Goal: Task Accomplishment & Management: Manage account settings

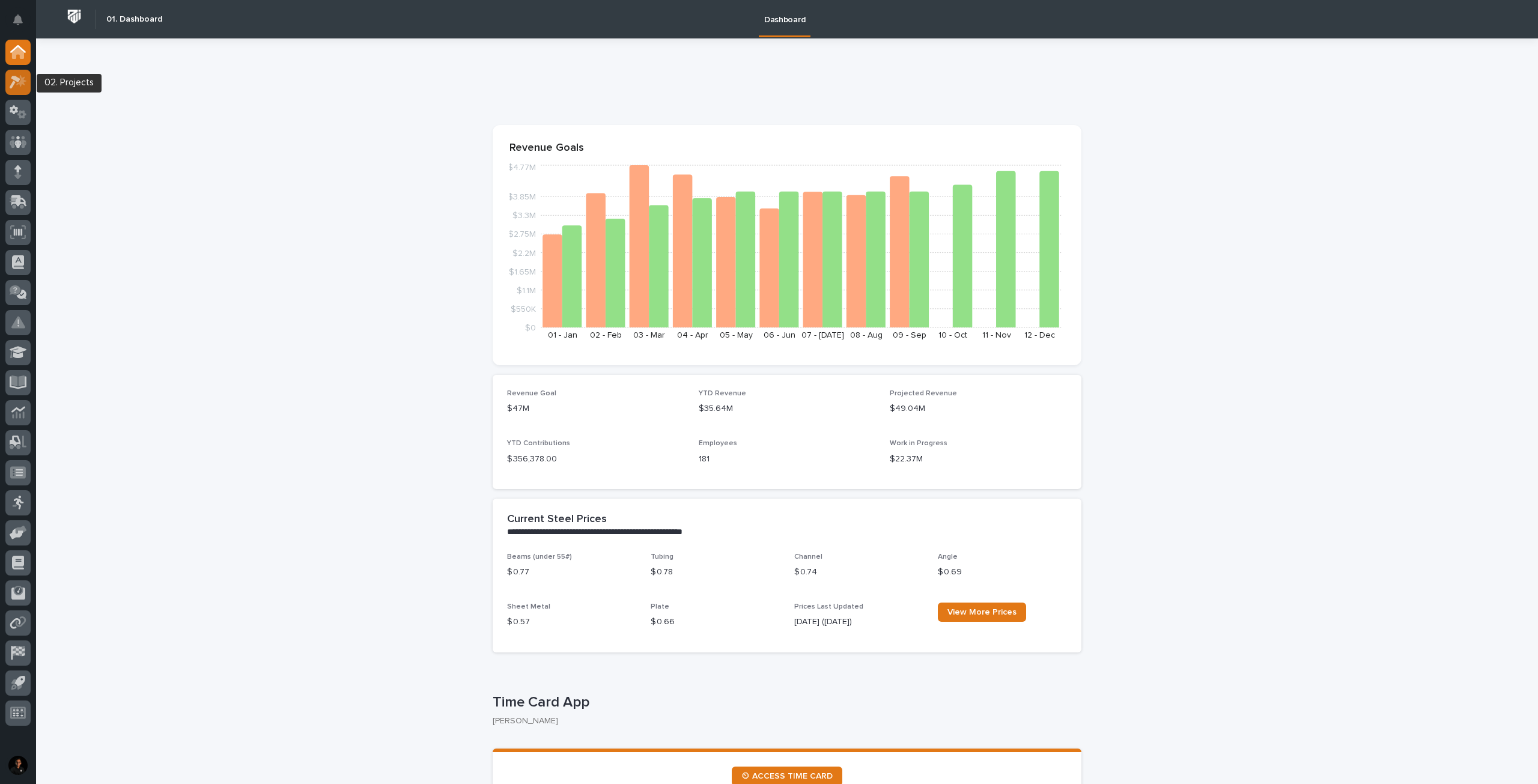
click at [17, 88] on icon at bounding box center [18, 82] width 17 height 14
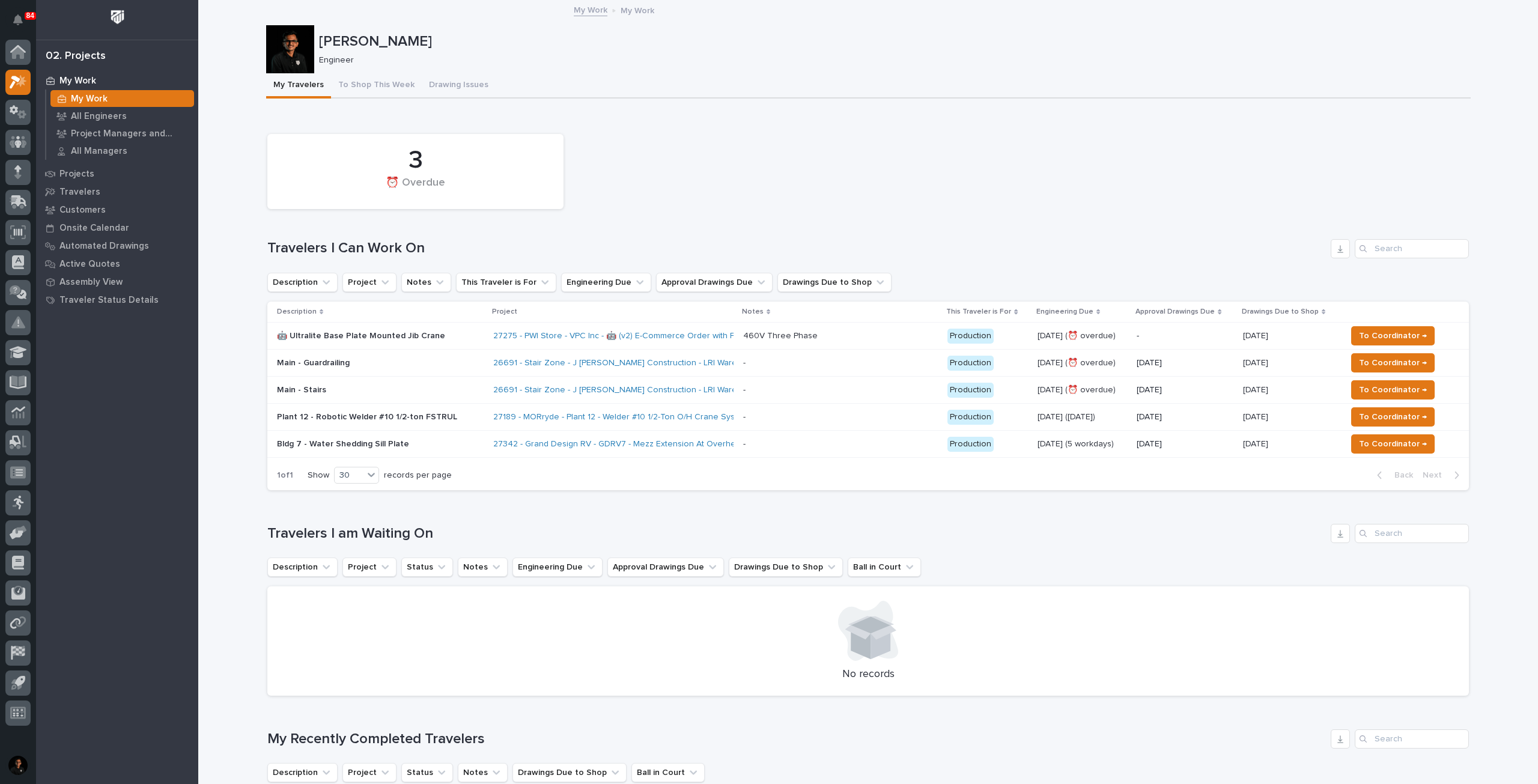
click at [871, 336] on p at bounding box center [841, 336] width 196 height 10
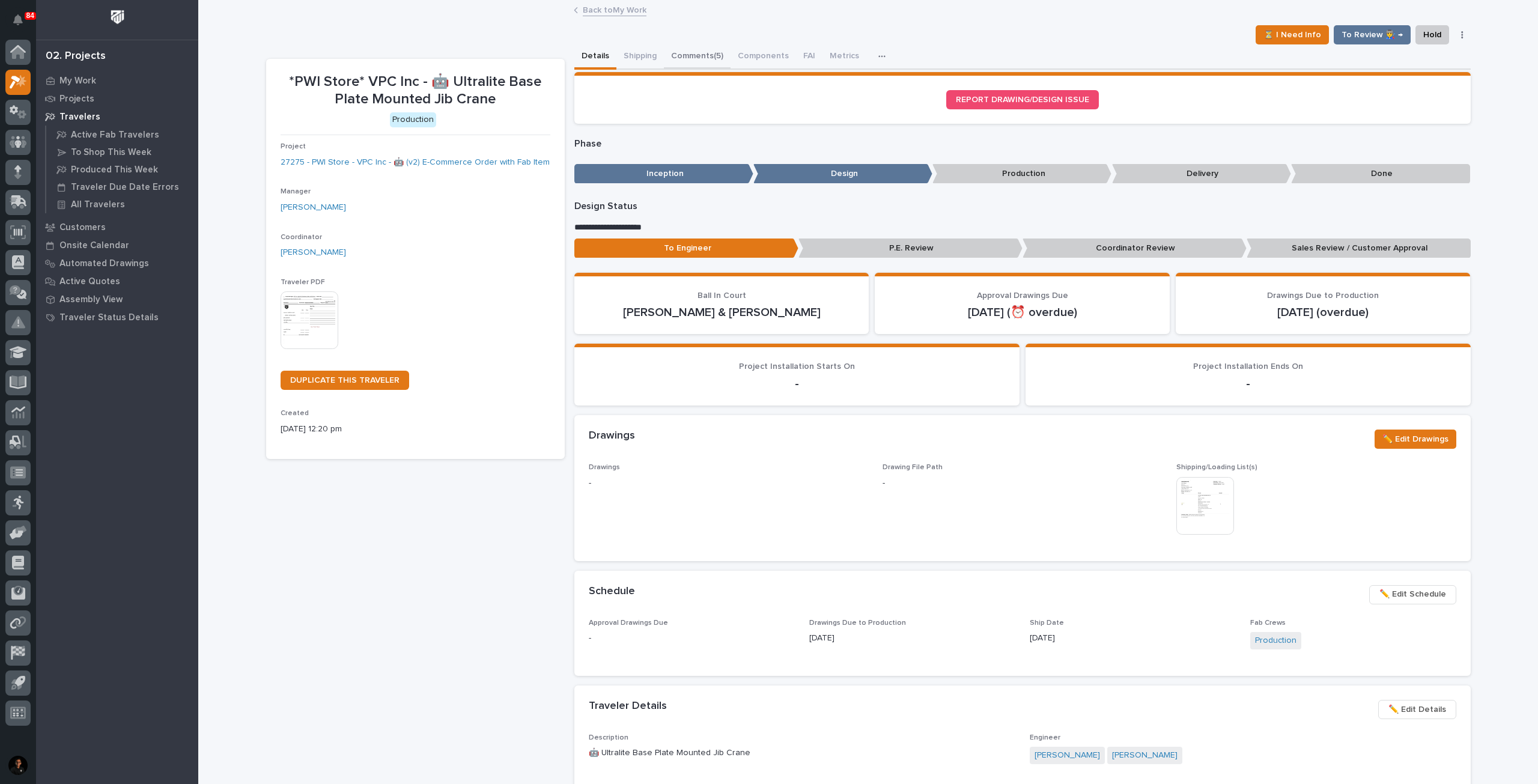
click at [696, 56] on button "Comments (5)" at bounding box center [697, 57] width 67 height 25
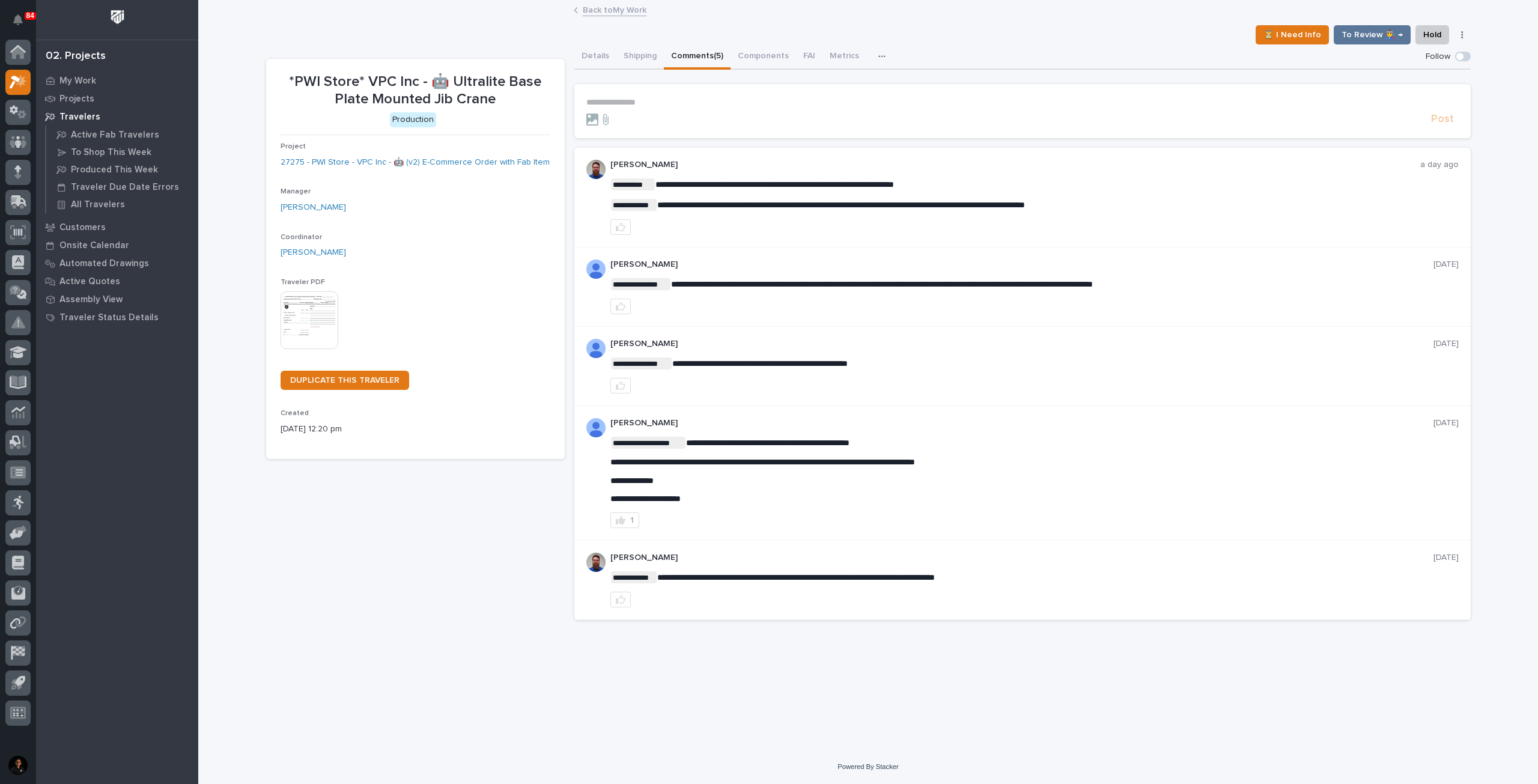
click at [602, 8] on link "Back to My Work" at bounding box center [615, 9] width 64 height 14
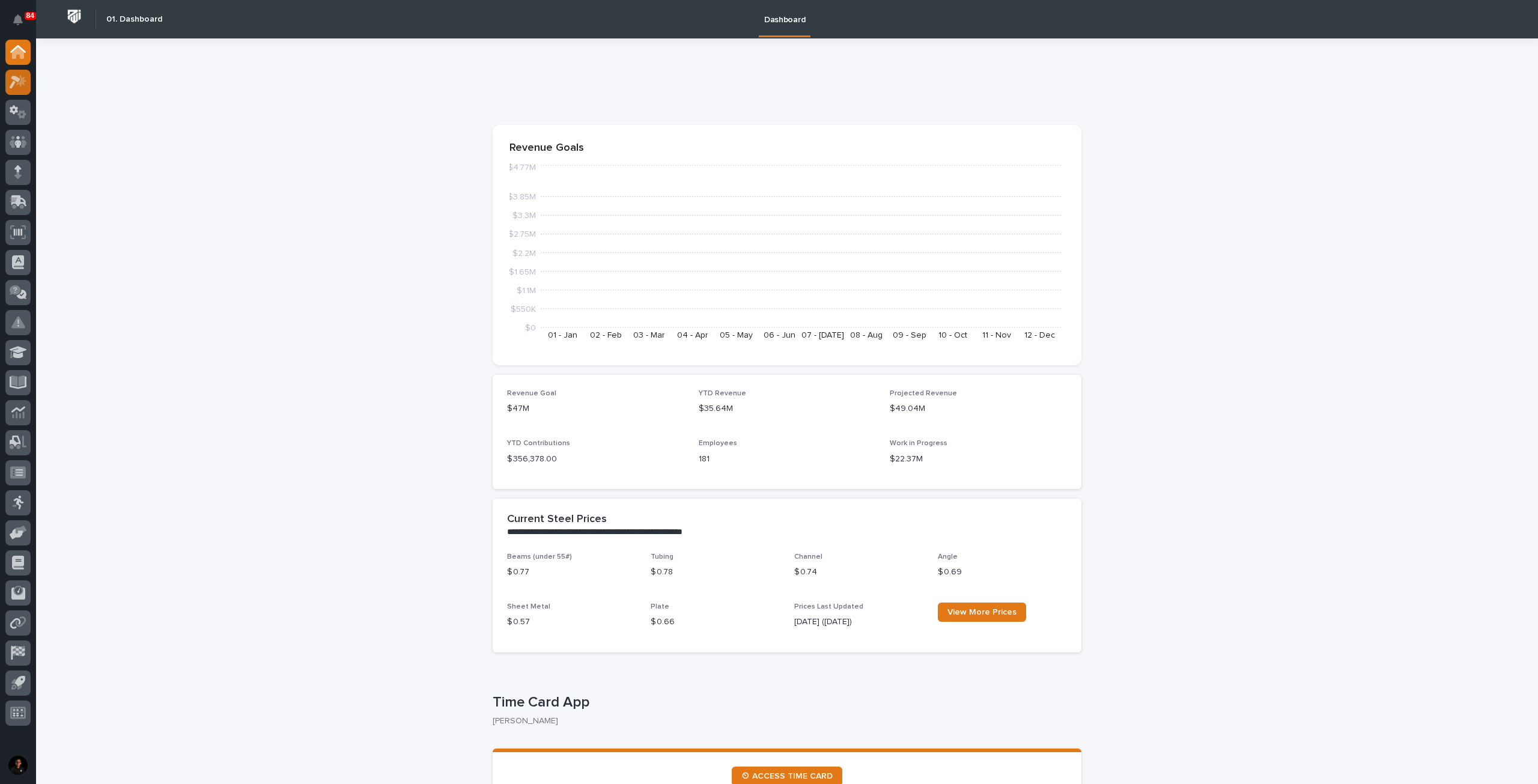
click at [20, 85] on icon at bounding box center [21, 80] width 10 height 12
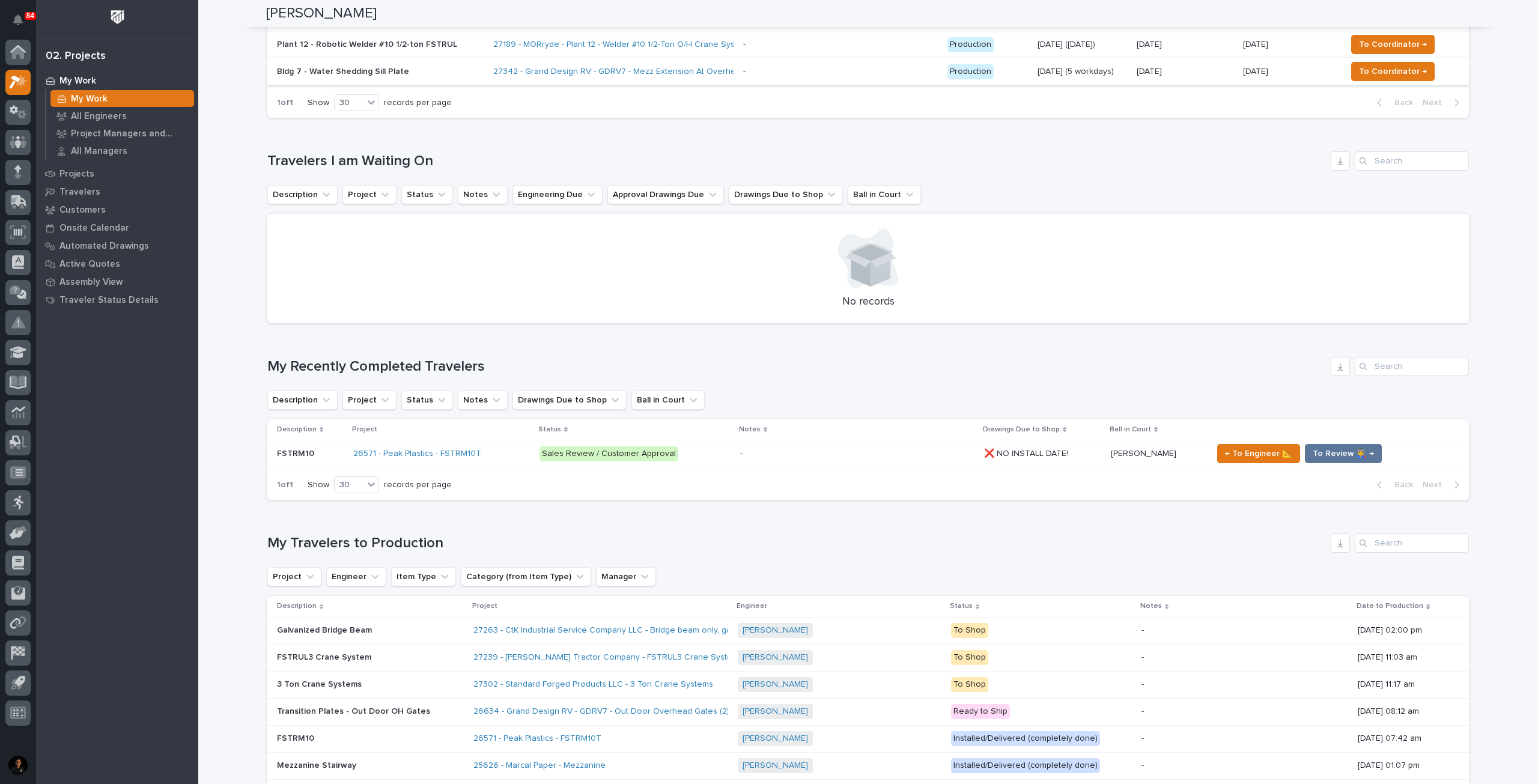
scroll to position [481, 0]
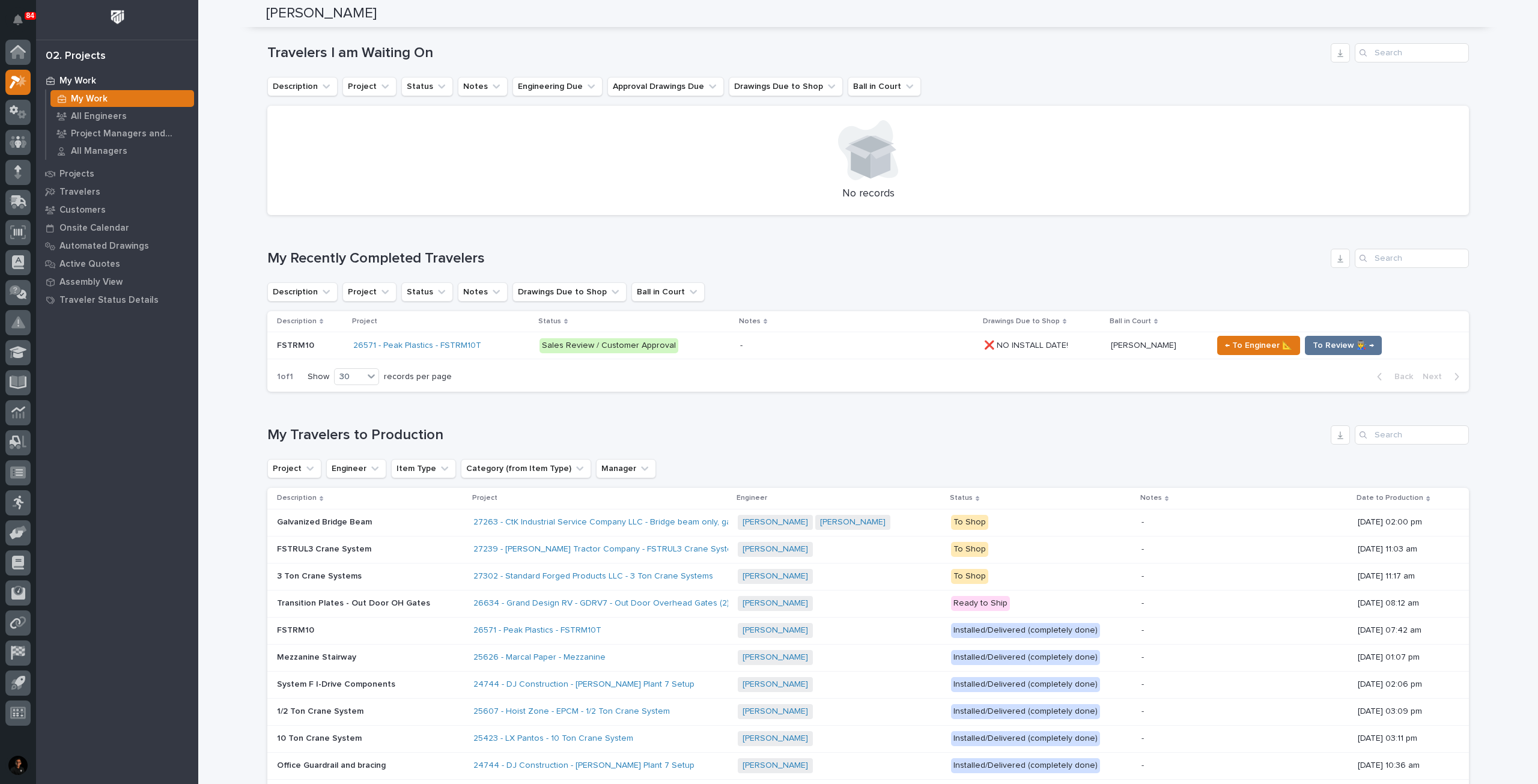
click at [420, 579] on p at bounding box center [370, 576] width 187 height 10
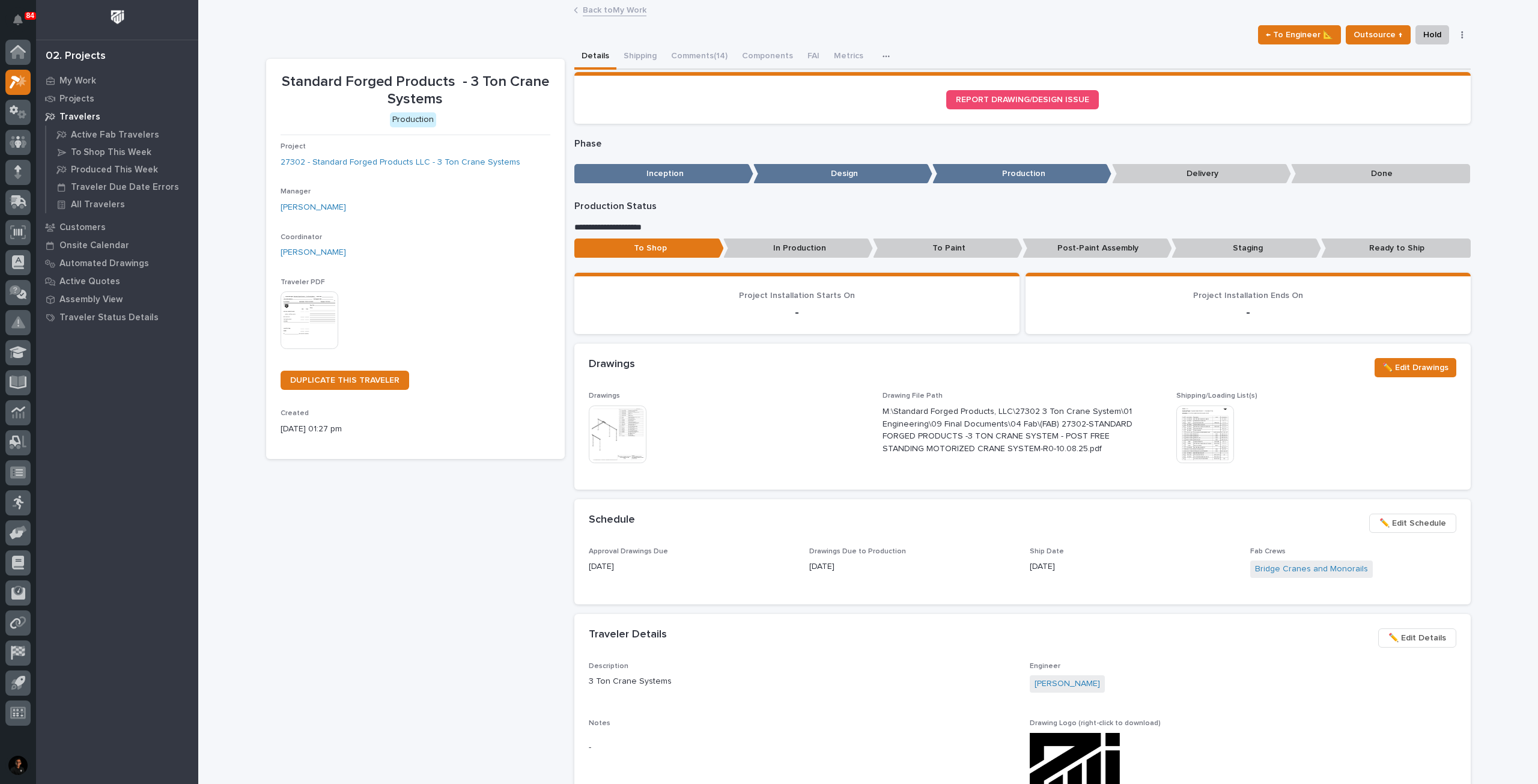
click at [689, 43] on div "← To Engineer 📐 Outsource ↑ Hold Cancel Change Traveler Type Regenerate PDF Gen…" at bounding box center [868, 35] width 1205 height 19
click at [684, 53] on button "Comments (14)" at bounding box center [699, 57] width 71 height 25
